Goal: Transaction & Acquisition: Purchase product/service

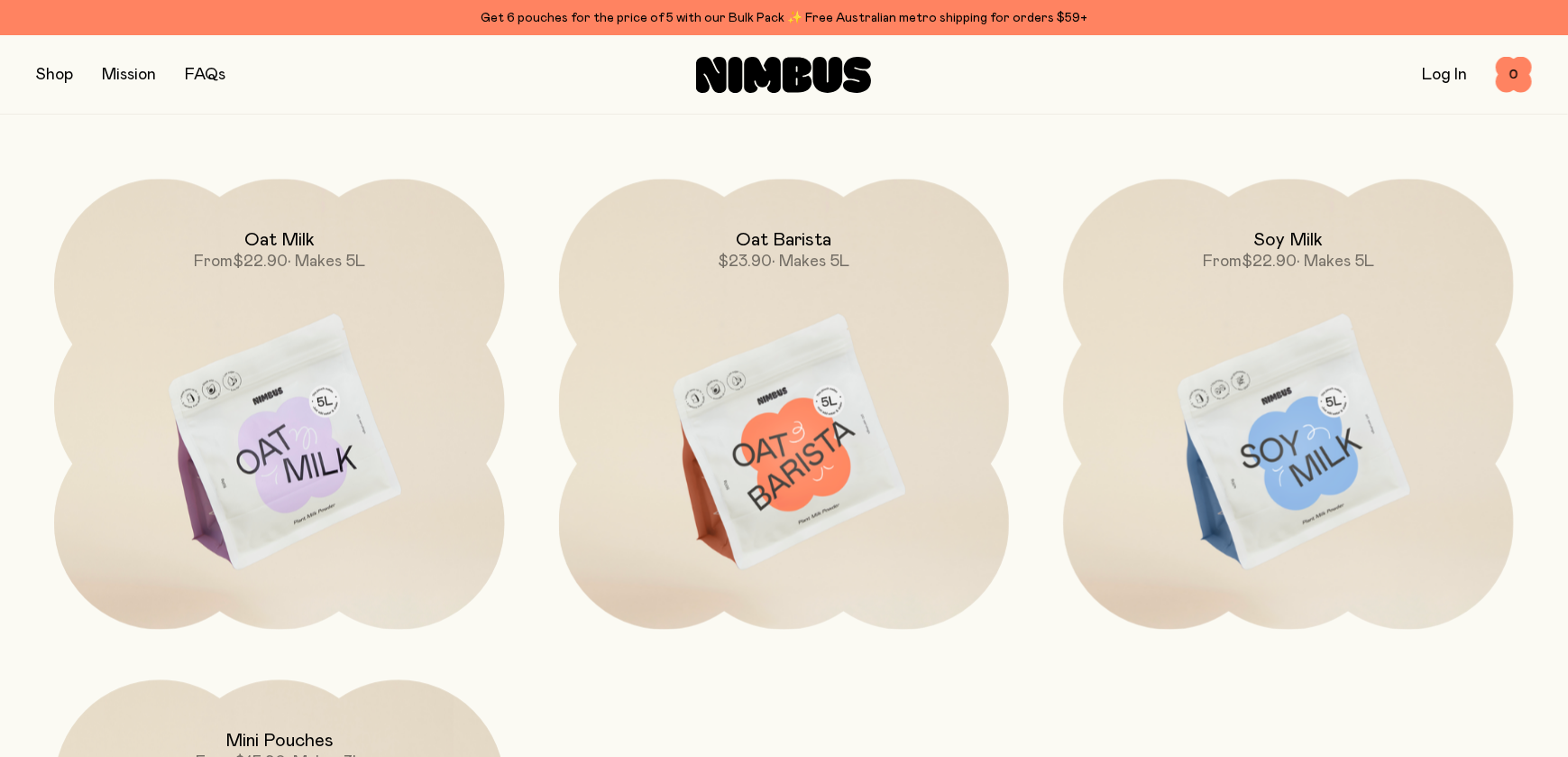
scroll to position [1684, 0]
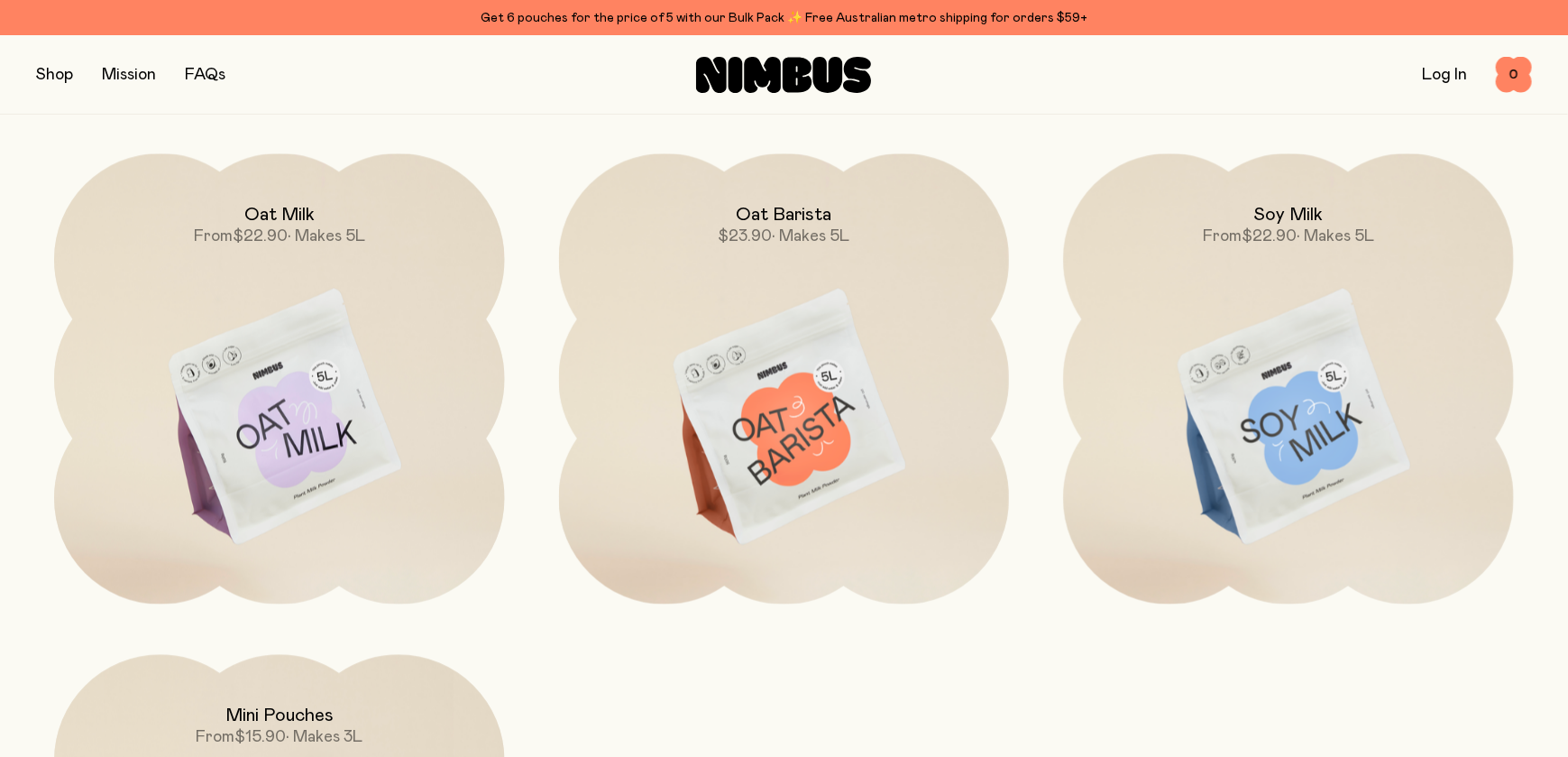
click at [317, 398] on img at bounding box center [280, 419] width 451 height 530
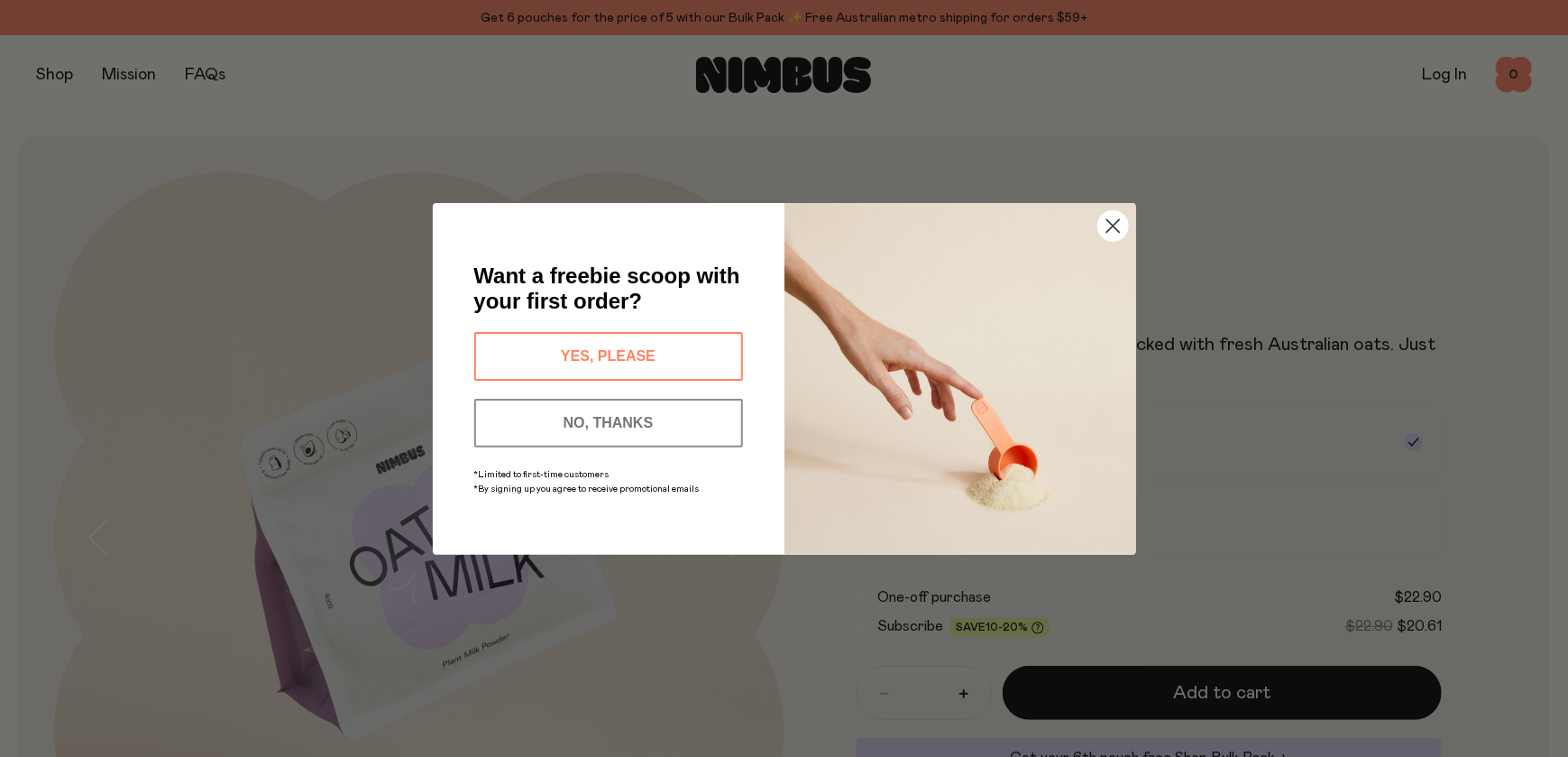
click at [578, 422] on button "NO, THANKS" at bounding box center [608, 423] width 268 height 48
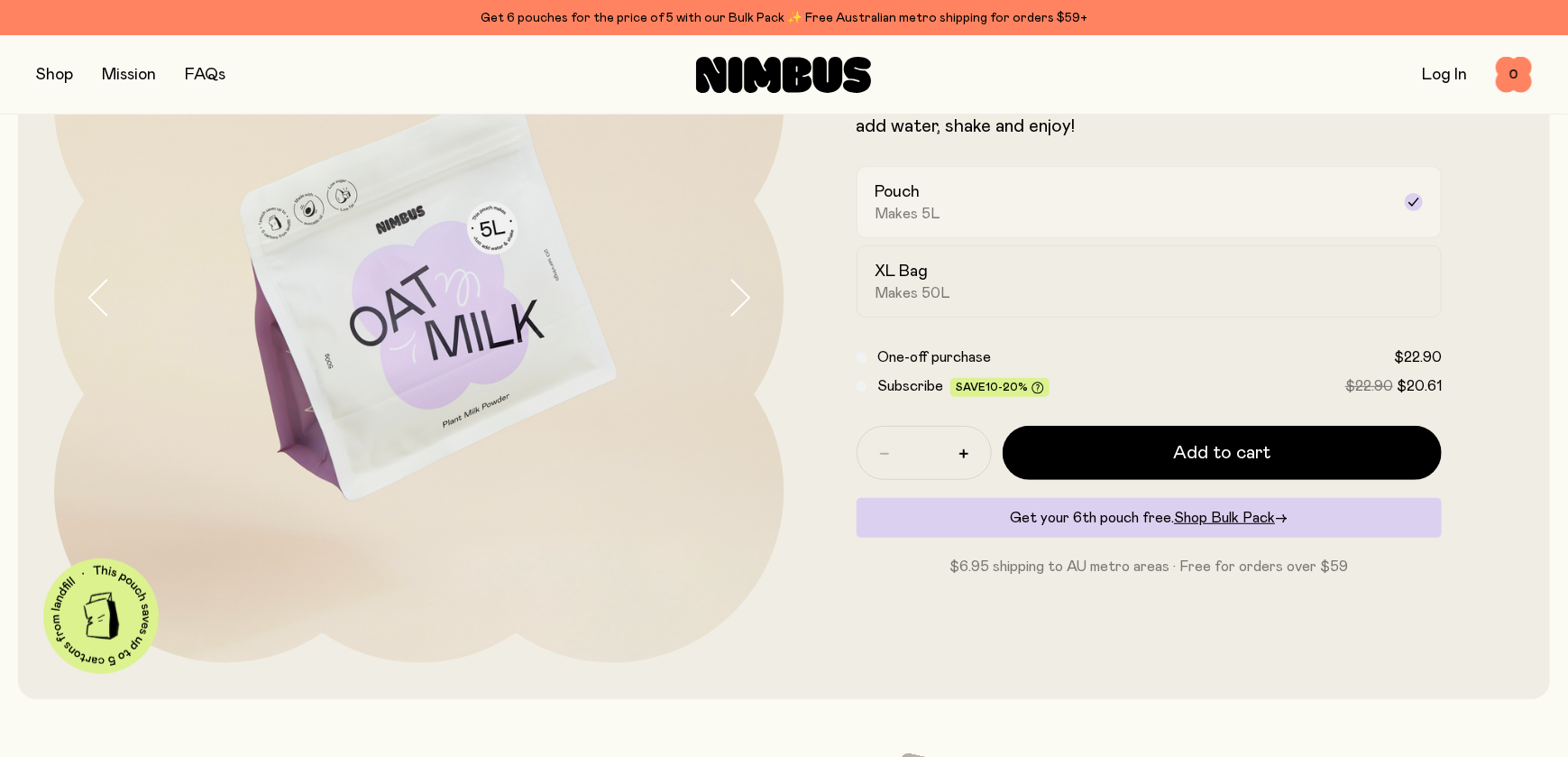
scroll to position [240, 0]
click at [1013, 289] on div "XL Bag Makes 50L" at bounding box center [1134, 282] width 516 height 42
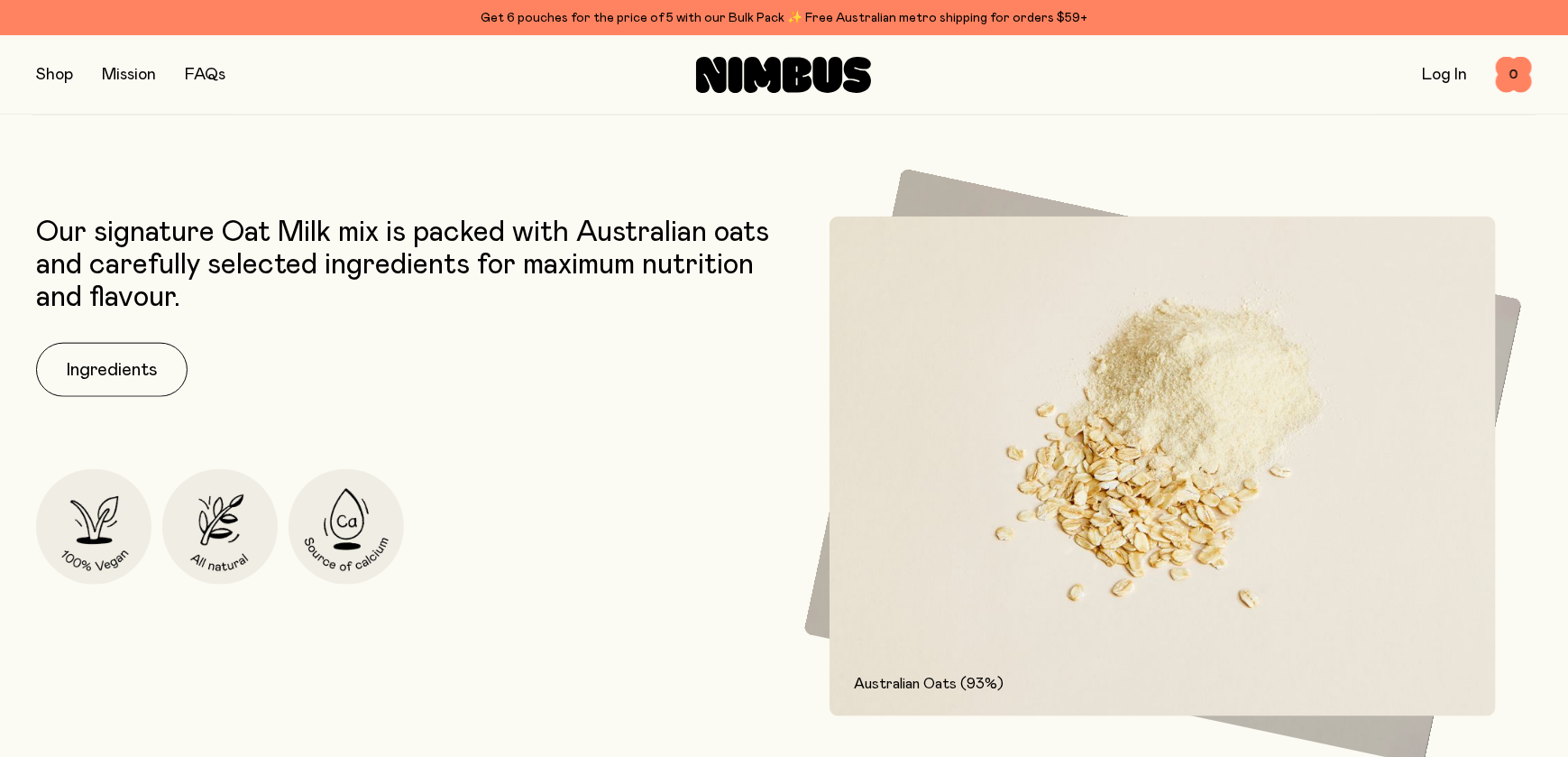
scroll to position [842, 0]
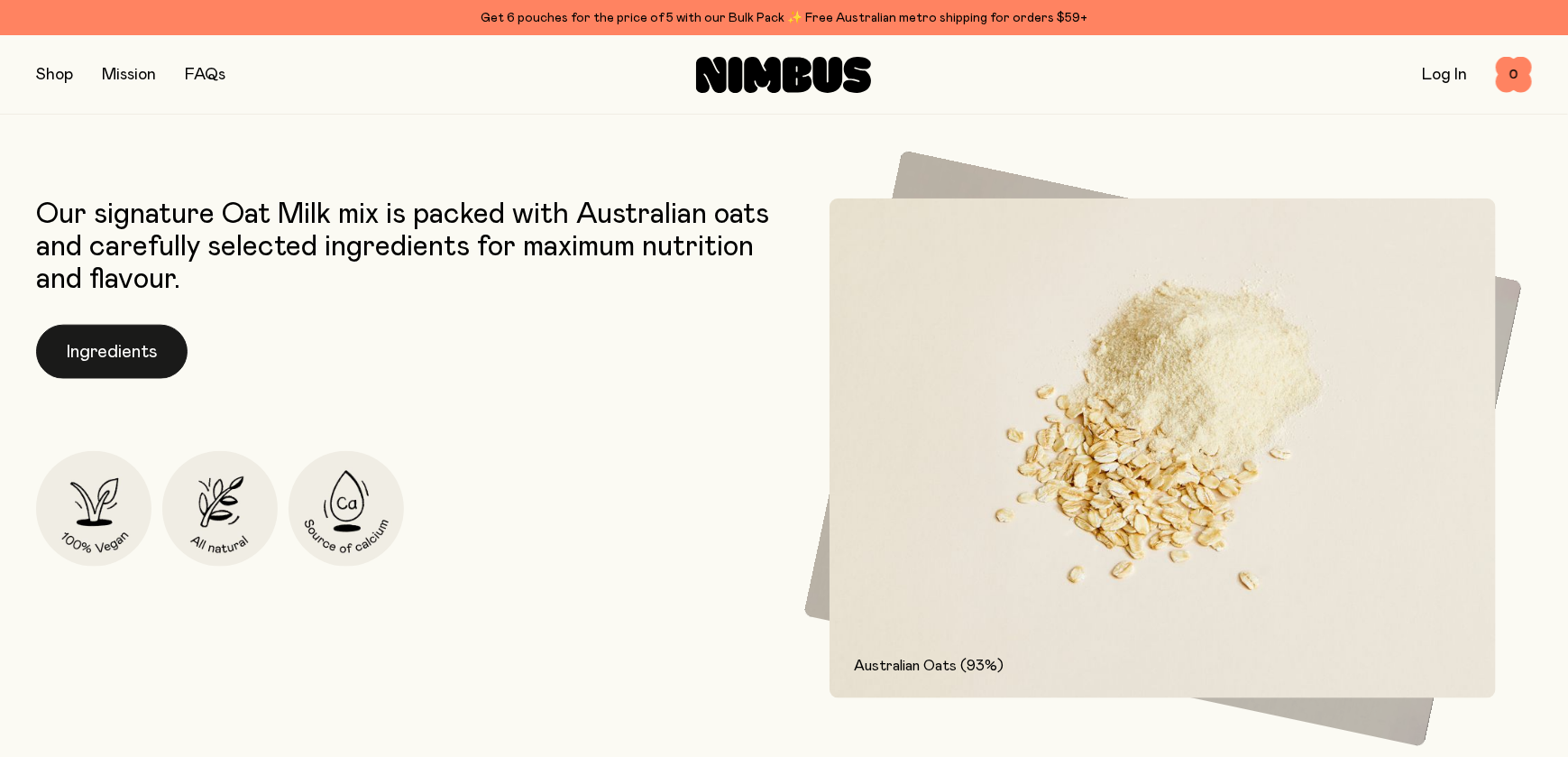
click at [108, 354] on button "Ingredients" at bounding box center [112, 351] width 152 height 54
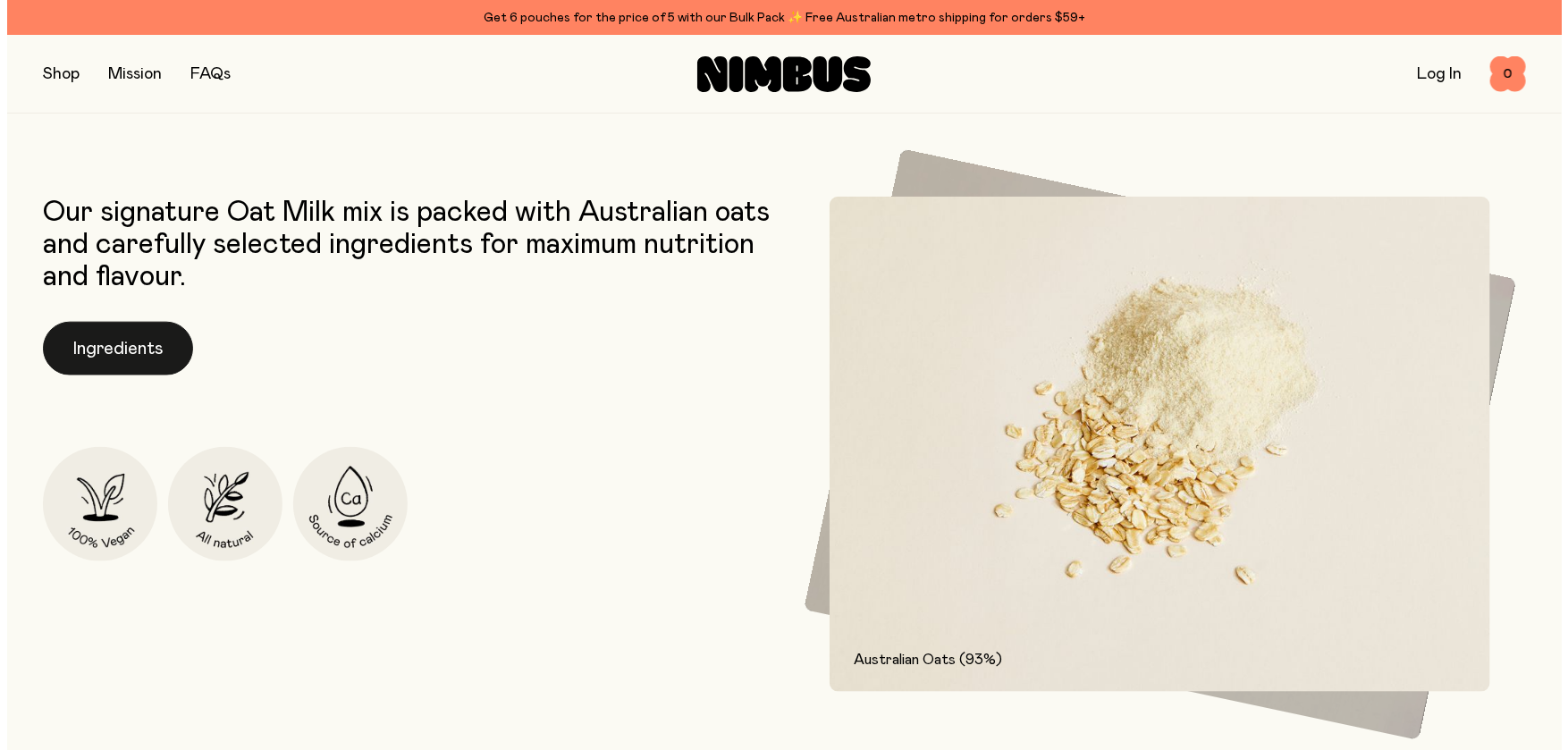
scroll to position [0, 0]
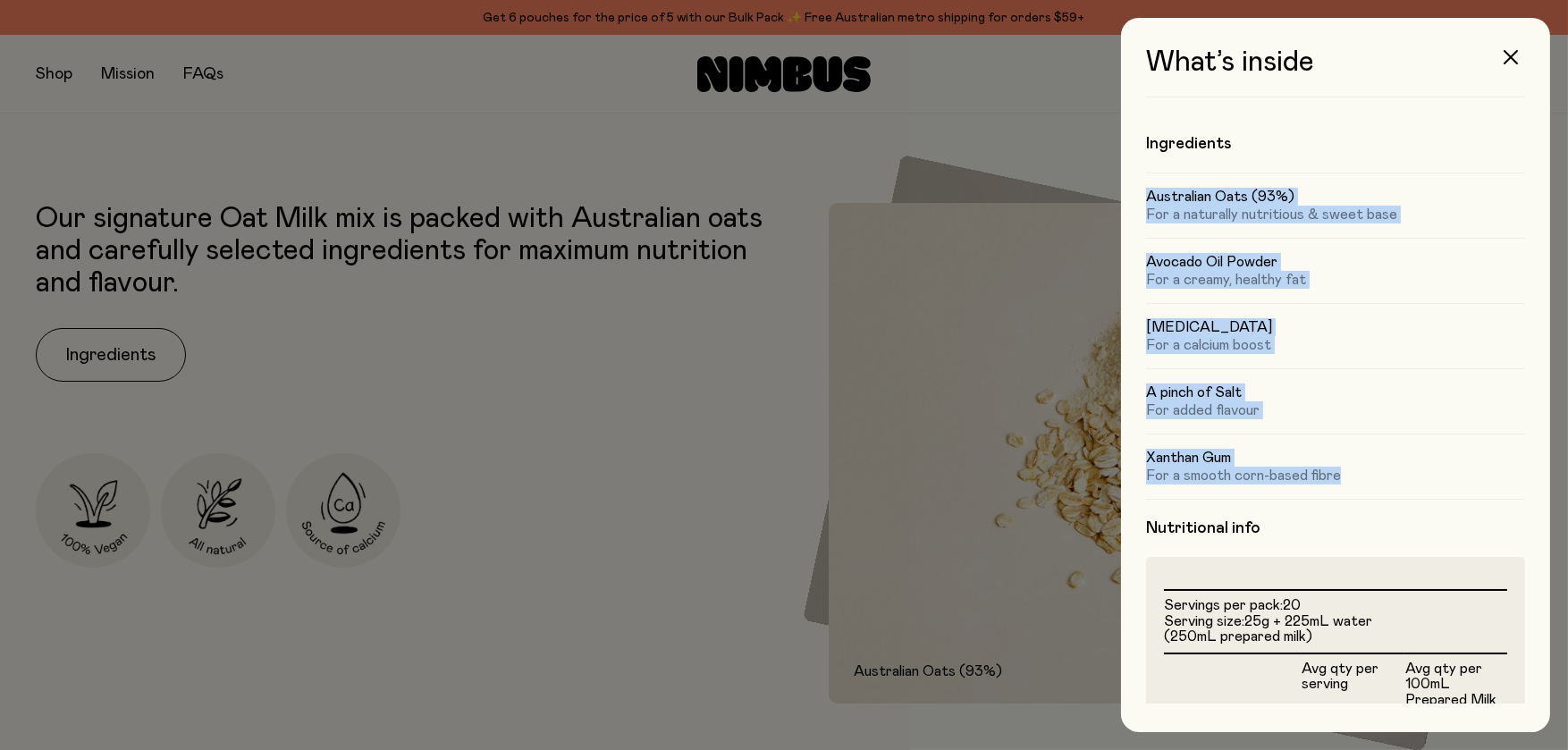
drag, startPoint x: 1147, startPoint y: 196, endPoint x: 1347, endPoint y: 468, distance: 337.6
click at [1347, 468] on div "Australian Oats (93%) For a naturally nutritious & sweet base Avocado Oil Powde…" at bounding box center [1336, 335] width 379 height 326
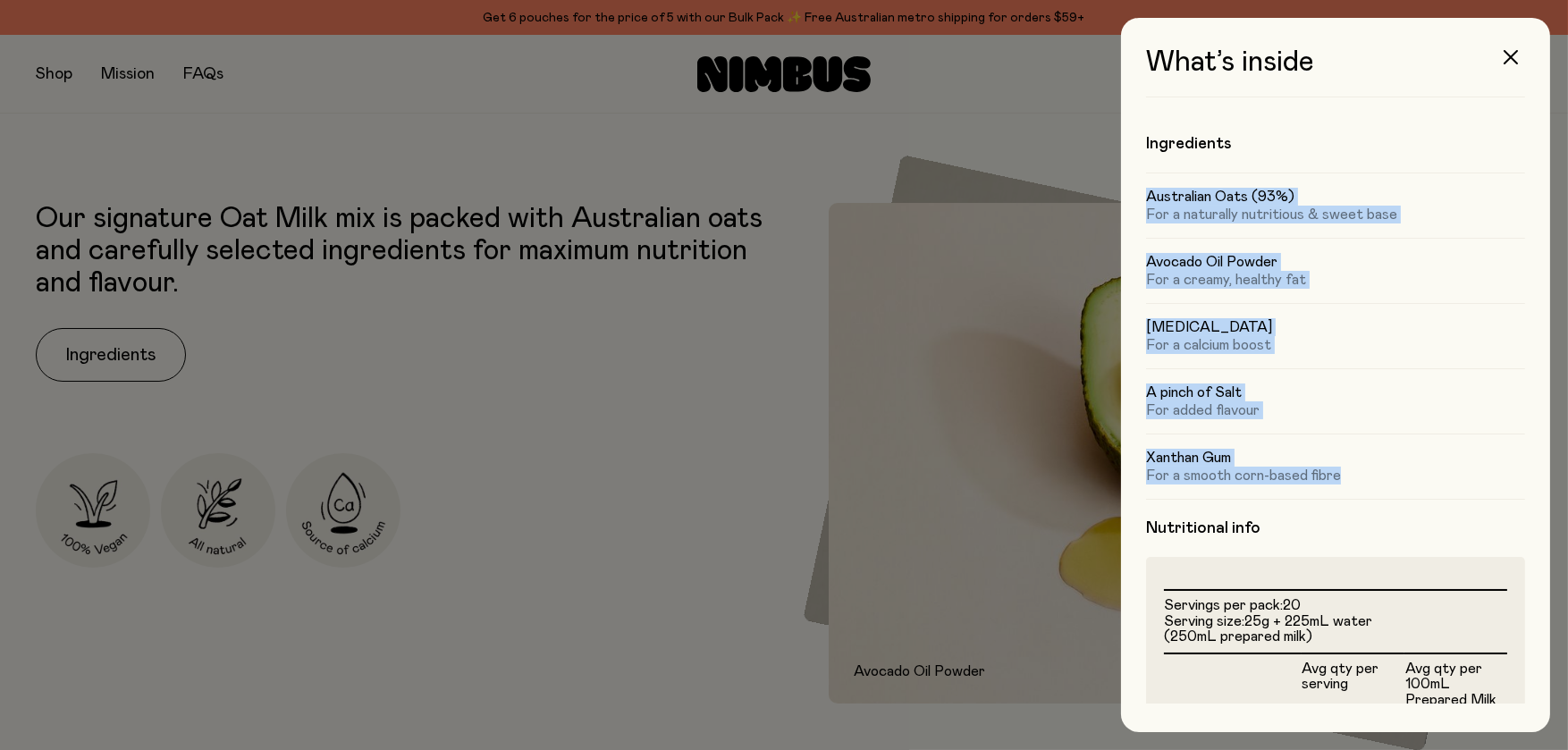
drag, startPoint x: 1347, startPoint y: 468, endPoint x: 1246, endPoint y: 393, distance: 125.8
copy div "Australian Oats (93%) For a naturally nutritious & sweet base Avocado Oil Powde…"
